Goal: Task Accomplishment & Management: Manage account settings

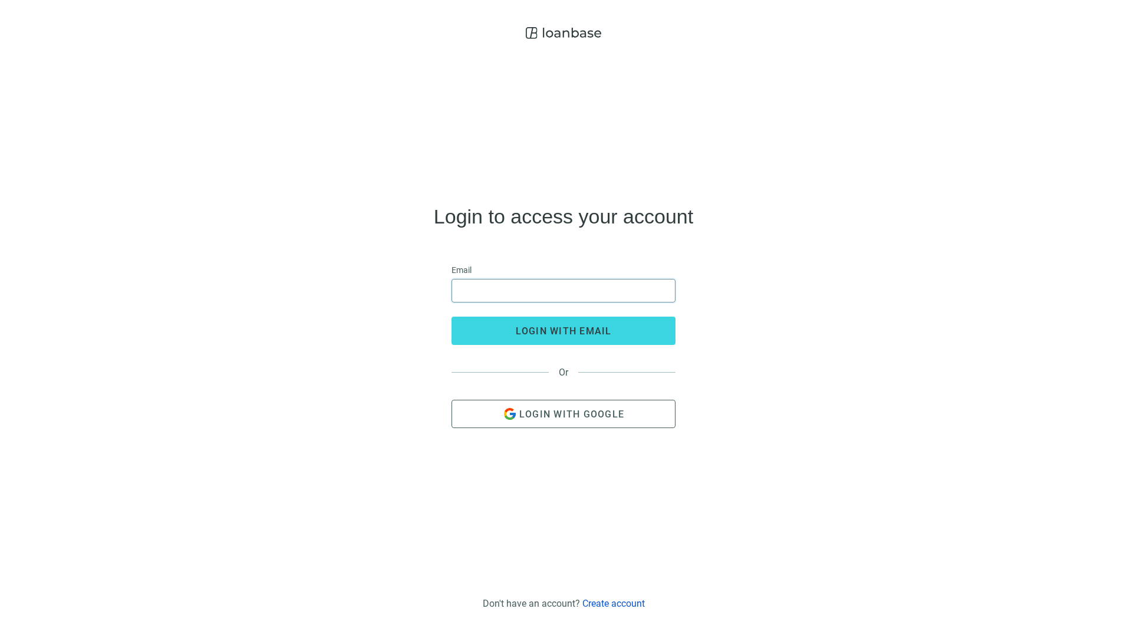
click at [511, 288] on input "email" at bounding box center [563, 290] width 209 height 22
type input "**********"
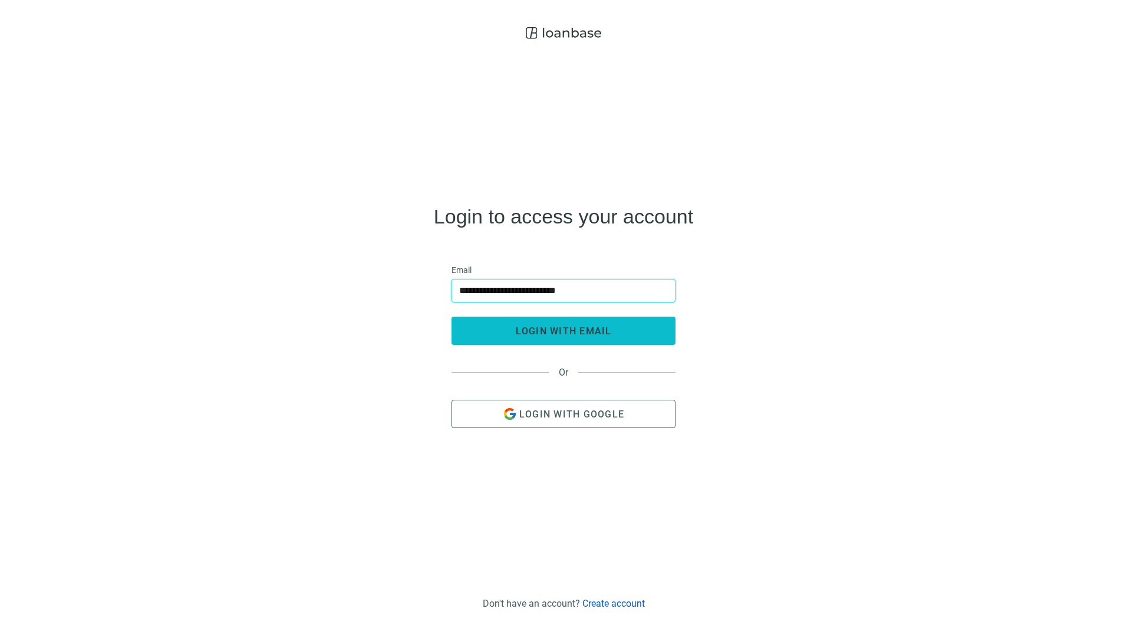
click at [532, 336] on span "login with email" at bounding box center [564, 330] width 96 height 11
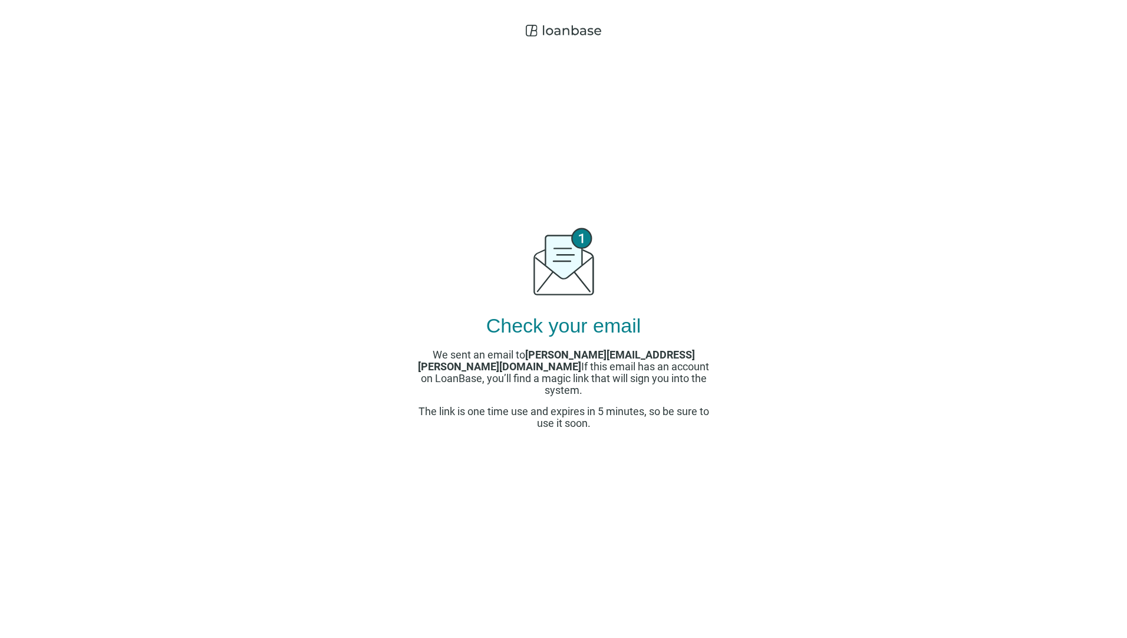
click at [577, 398] on div "We sent an email to [PERSON_NAME][EMAIL_ADDRESS][PERSON_NAME][DOMAIN_NAME] If t…" at bounding box center [563, 389] width 295 height 80
